Goal: Task Accomplishment & Management: Manage account settings

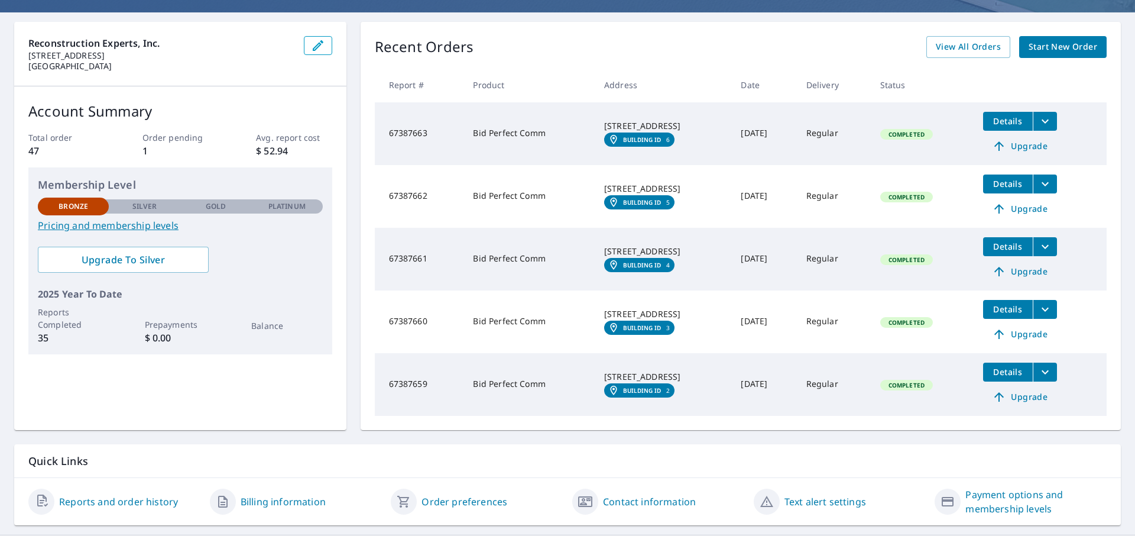
scroll to position [123, 0]
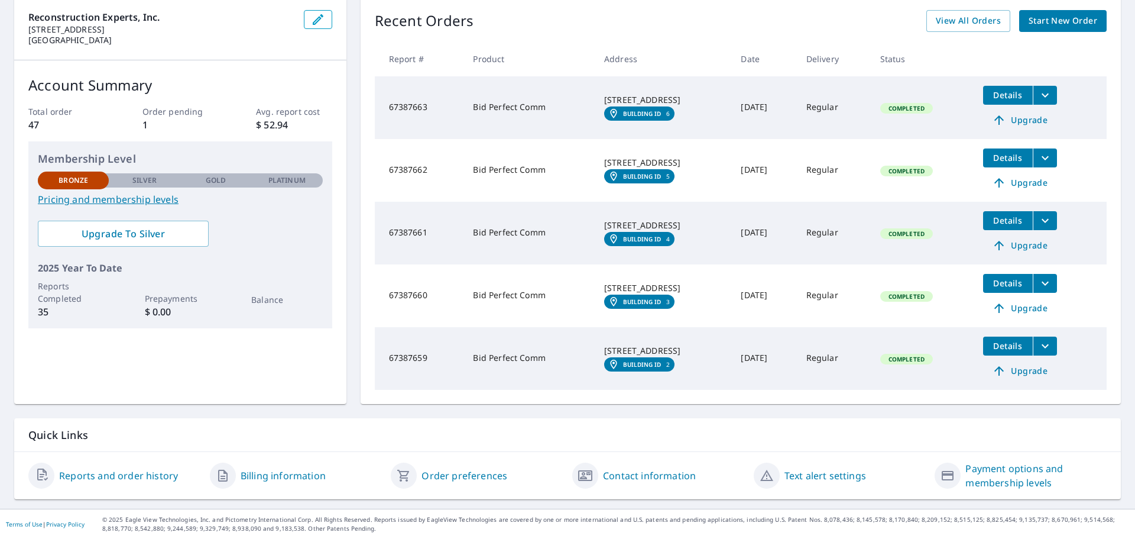
click at [291, 477] on link "Billing information" at bounding box center [283, 475] width 85 height 14
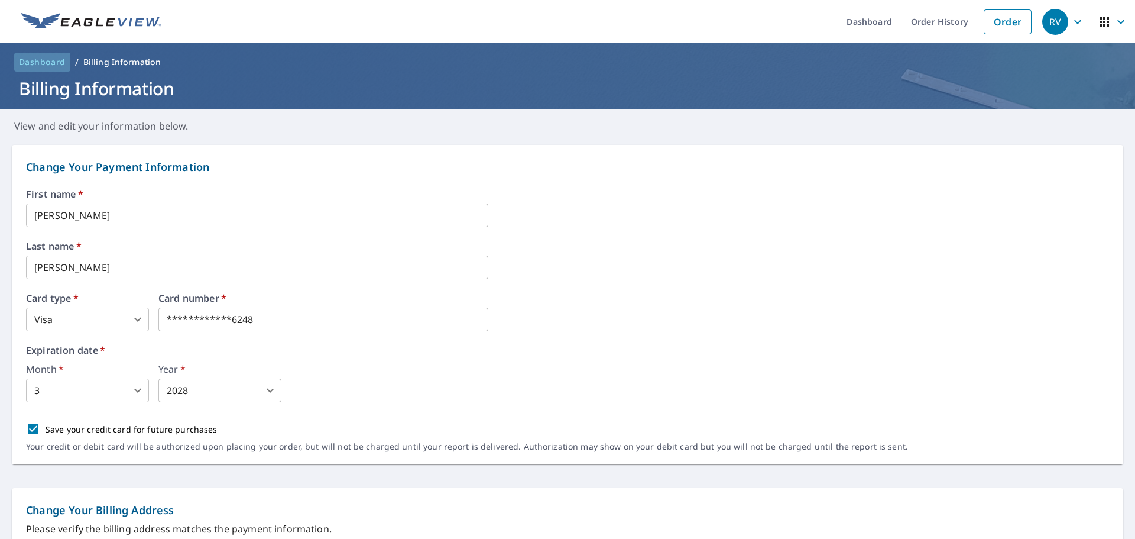
click at [41, 66] on span "Dashboard" at bounding box center [42, 62] width 47 height 12
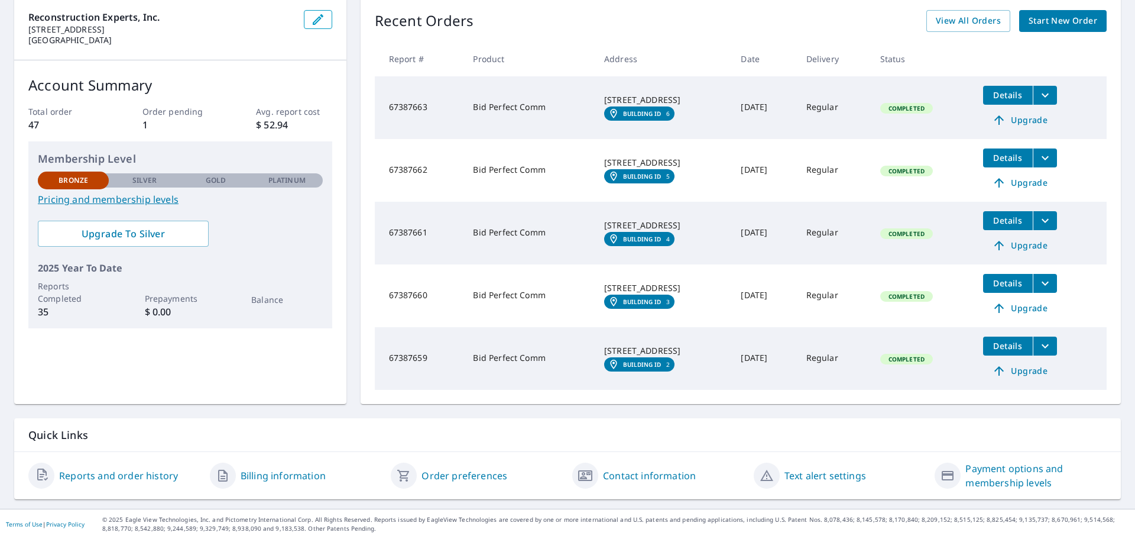
scroll to position [123, 0]
click at [138, 478] on link "Reports and order history" at bounding box center [118, 475] width 119 height 14
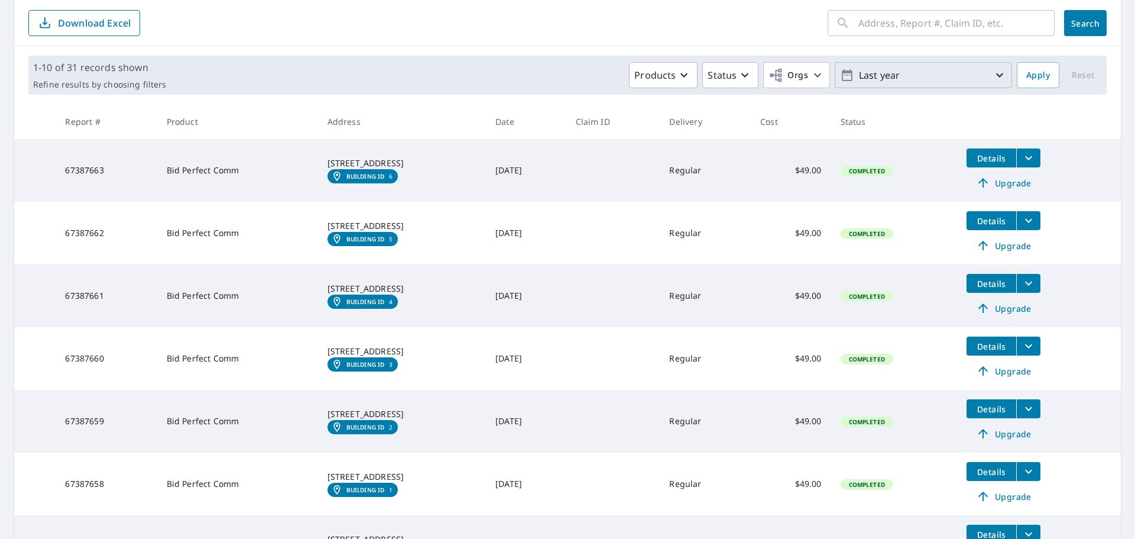
click at [993, 69] on icon "button" at bounding box center [1000, 75] width 14 height 14
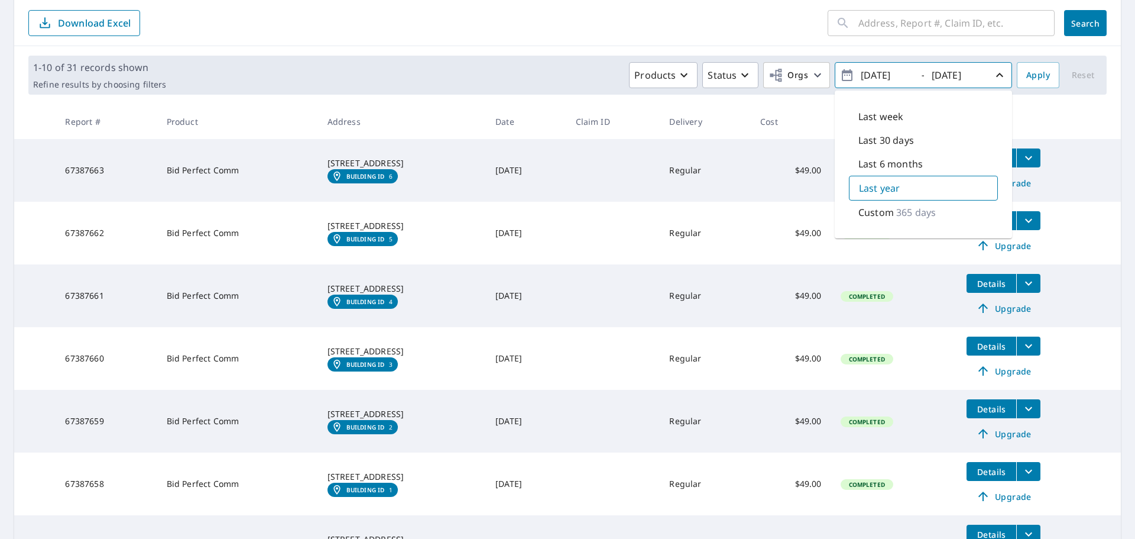
click at [918, 147] on div "Last 30 days" at bounding box center [923, 140] width 149 height 24
type input "2025/09/06"
click at [993, 72] on icon "button" at bounding box center [1000, 75] width 14 height 14
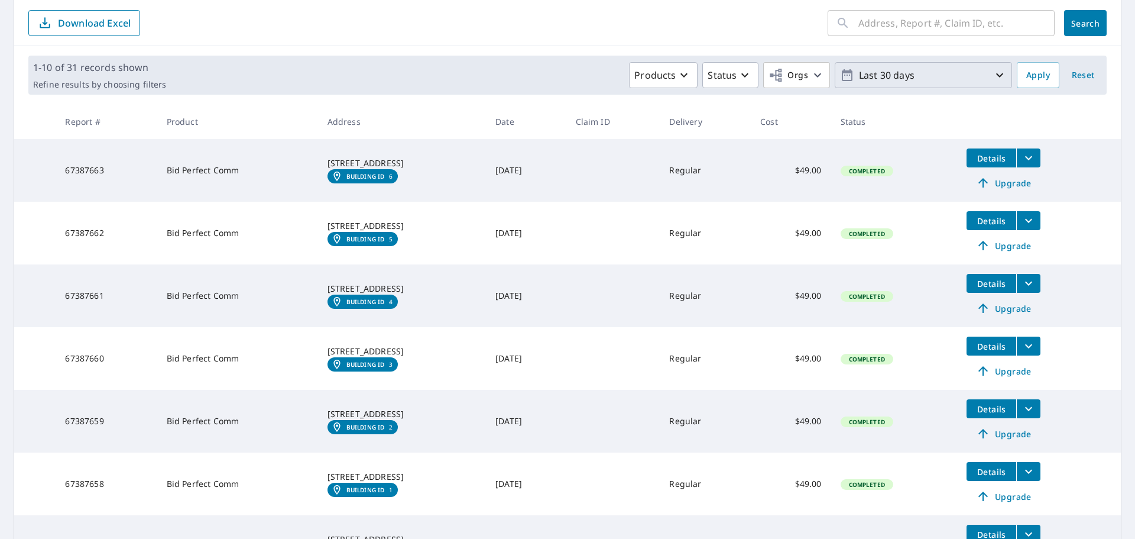
click at [996, 75] on icon "button" at bounding box center [999, 75] width 7 height 4
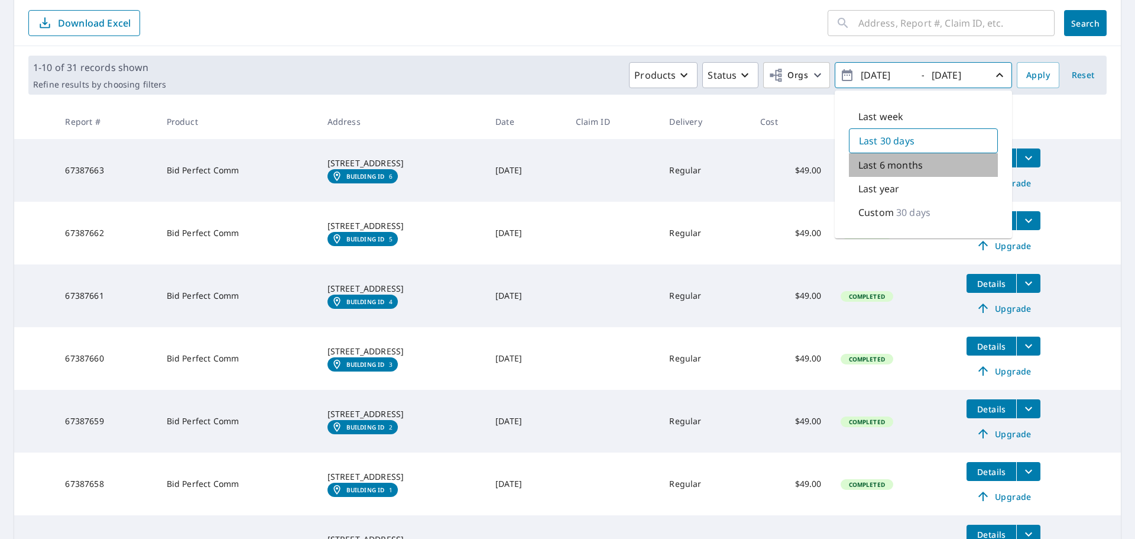
click at [918, 161] on div "Last 6 months" at bounding box center [923, 165] width 149 height 24
type input "2025/04/06"
click at [519, 75] on div "Products Status Orgs 2025/04/06 - 2025/10/06 Last week Last 30 days Last 6 mont…" at bounding box center [591, 75] width 841 height 26
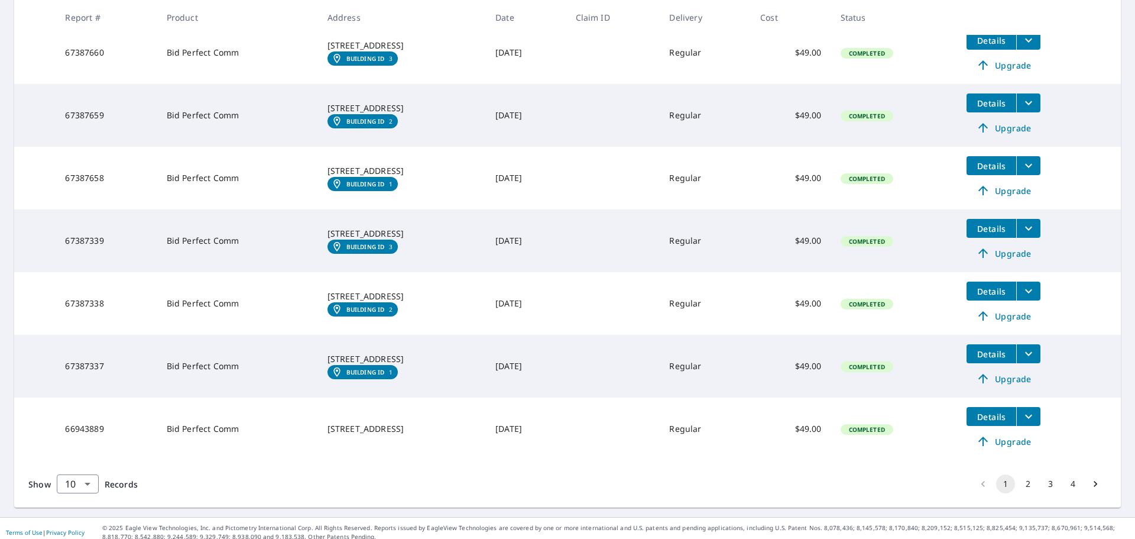
scroll to position [437, 0]
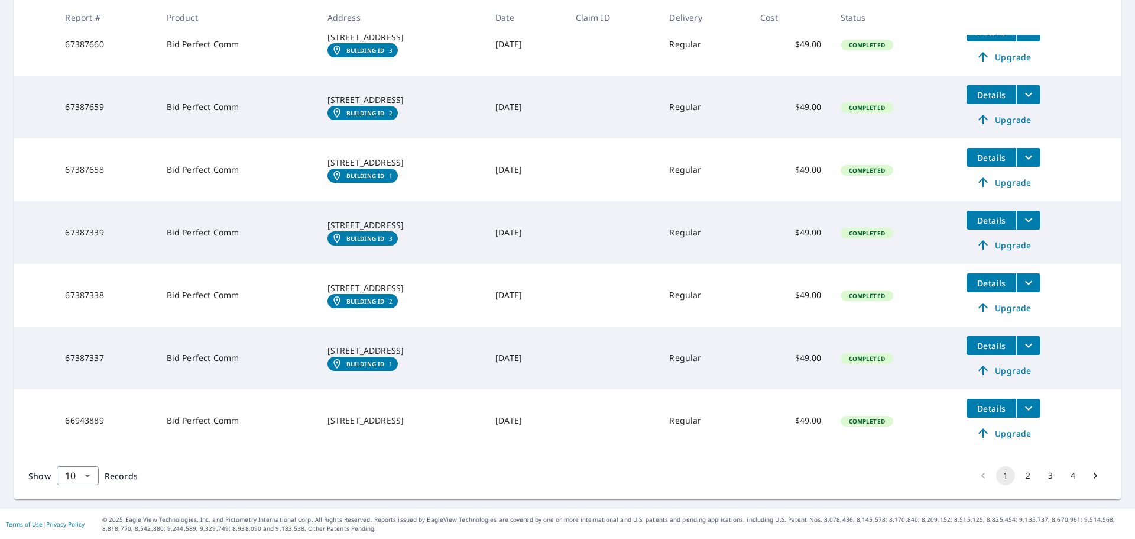
click at [1021, 474] on button "2" at bounding box center [1028, 475] width 19 height 19
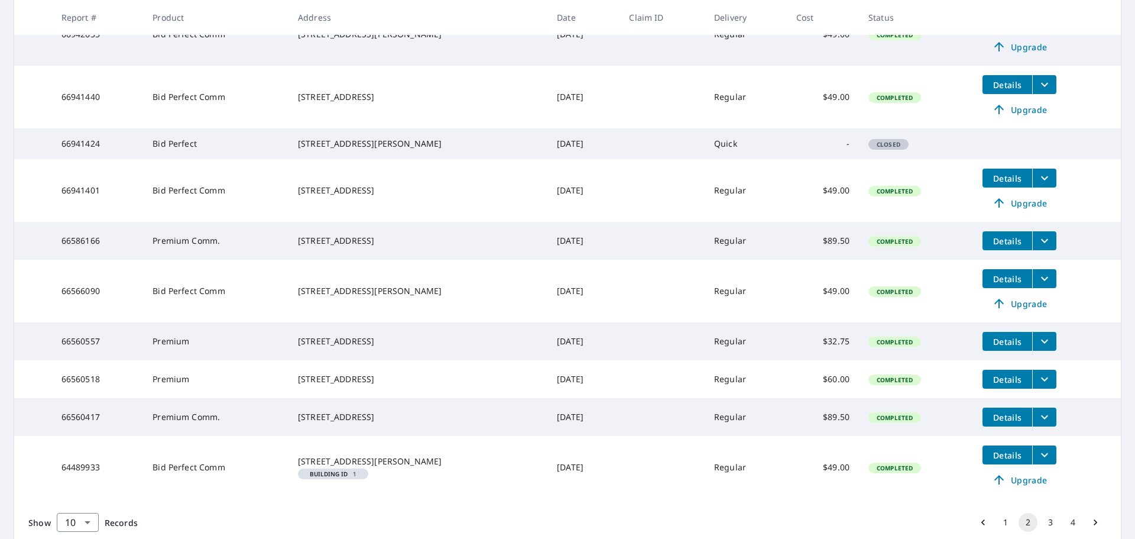
scroll to position [277, 0]
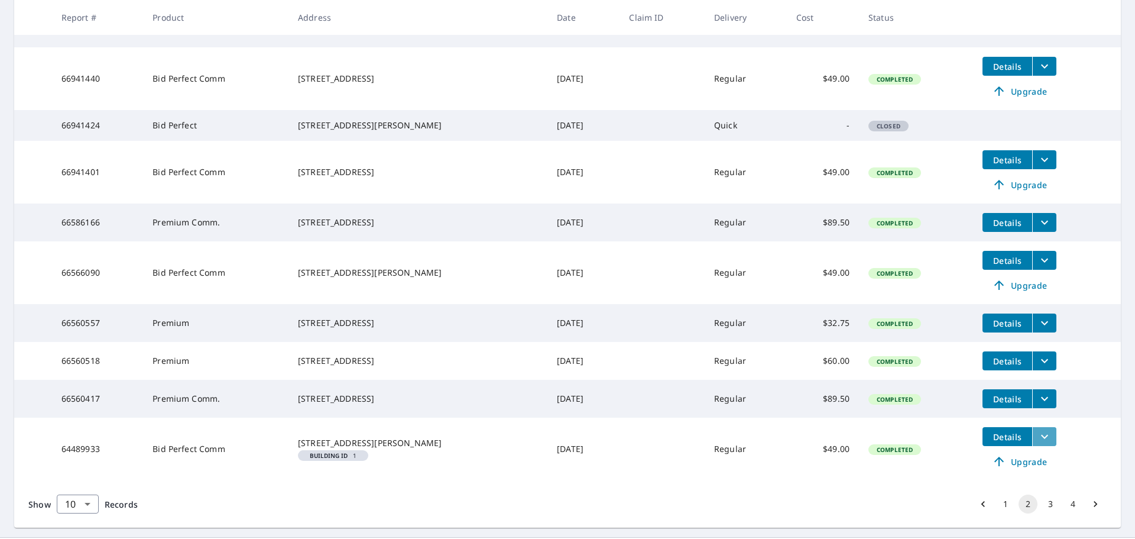
click at [1038, 444] on icon "filesDropdownBtn-64489933" at bounding box center [1045, 436] width 14 height 14
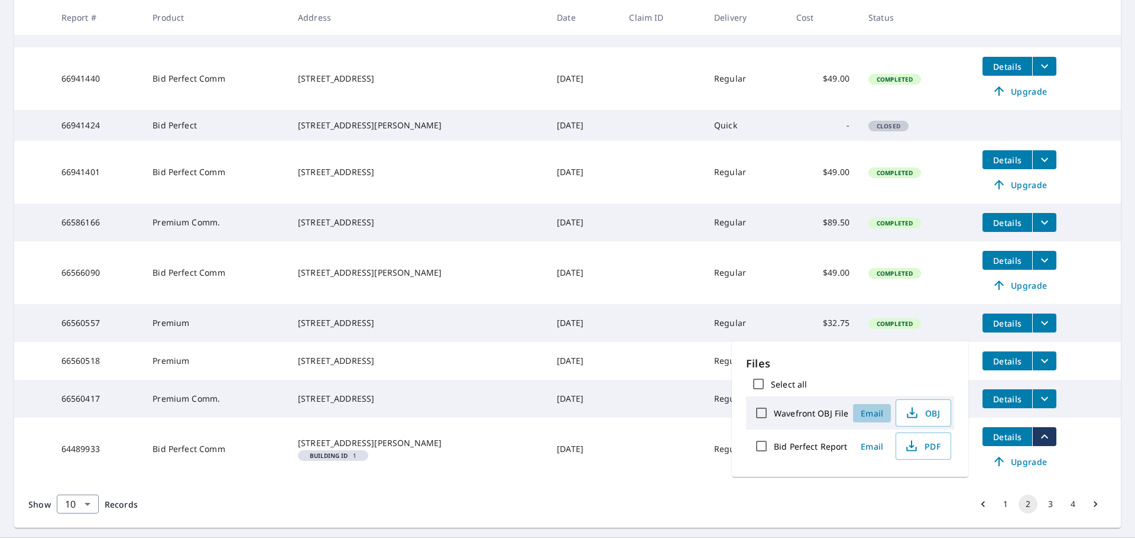
click at [865, 415] on span "Email" at bounding box center [872, 412] width 28 height 11
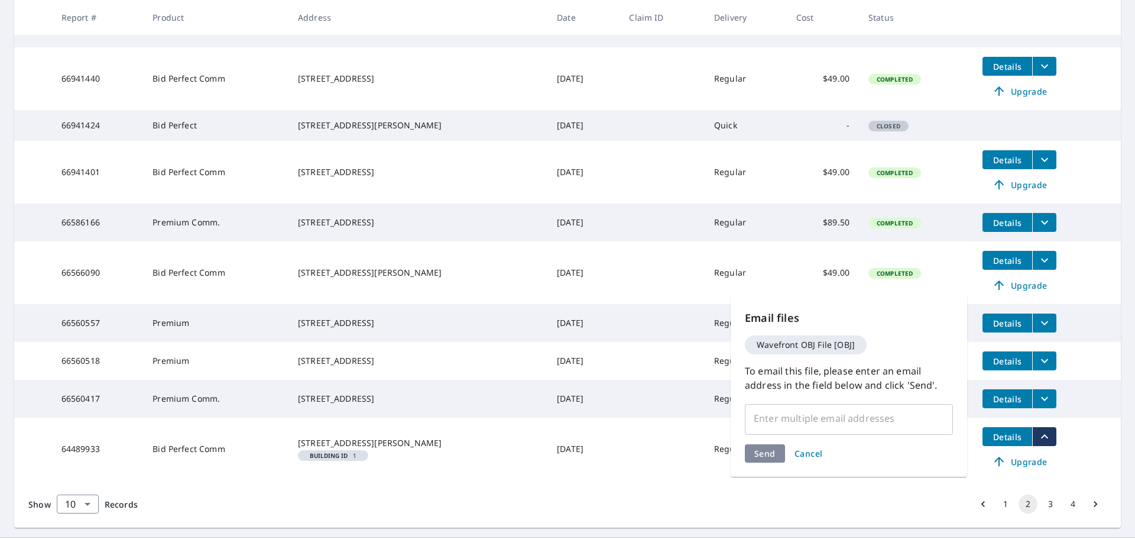
click at [810, 455] on span "Cancel" at bounding box center [809, 453] width 28 height 11
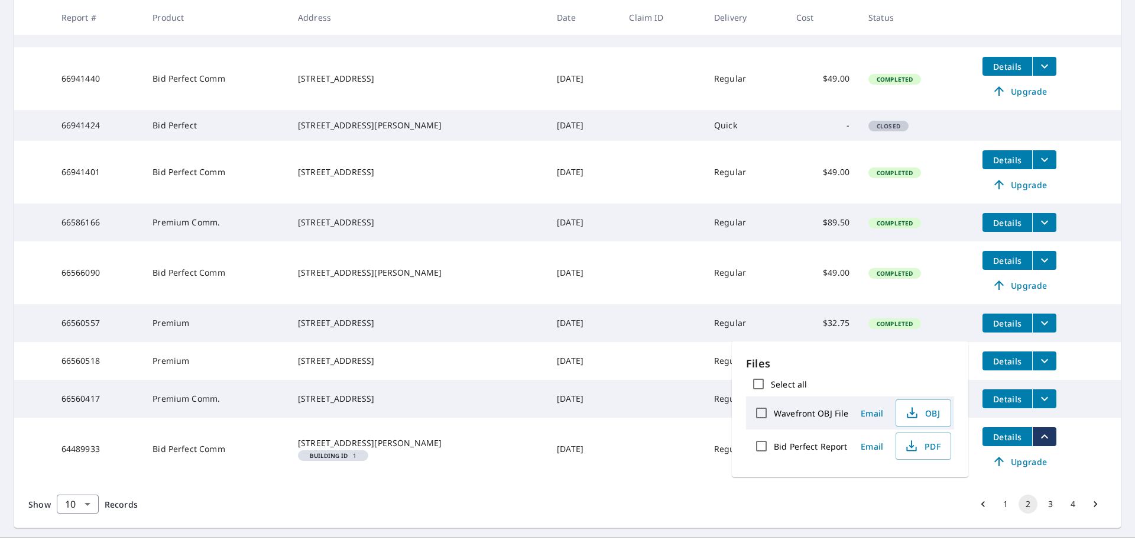
click at [750, 480] on td "Regular" at bounding box center [746, 448] width 82 height 63
